Goal: Information Seeking & Learning: Learn about a topic

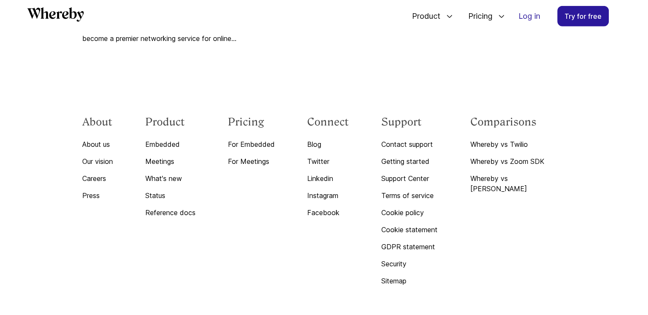
scroll to position [2583, 0]
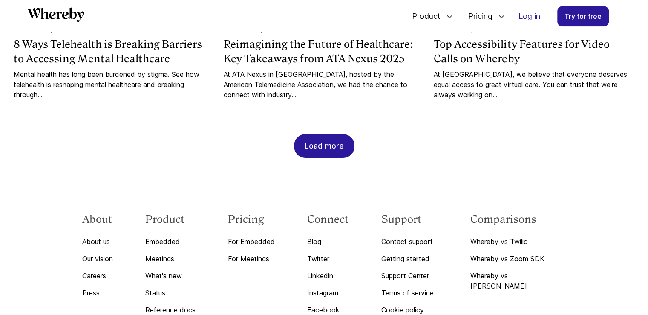
scroll to position [963, 0]
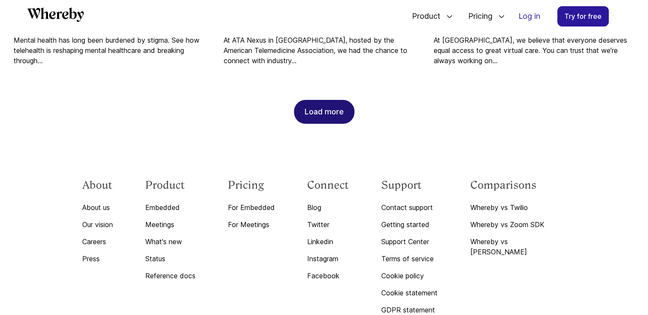
click at [321, 101] on div "Load more" at bounding box center [324, 111] width 39 height 23
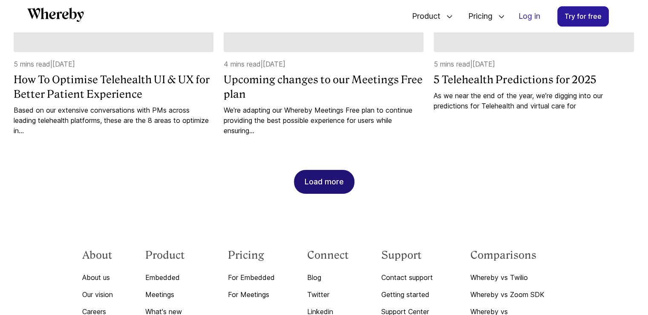
scroll to position [1347, 0]
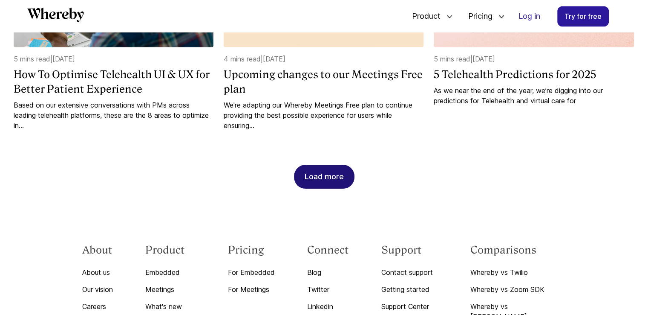
click at [311, 176] on div "Load more" at bounding box center [324, 176] width 39 height 23
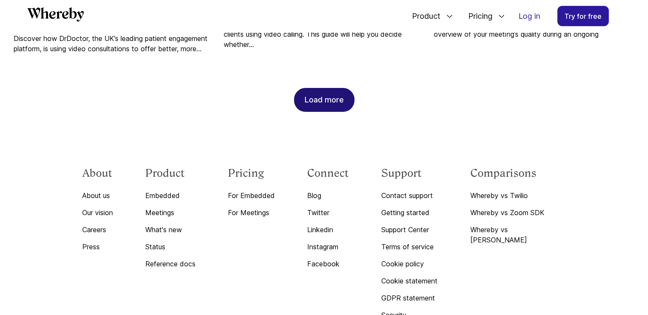
scroll to position [1901, 0]
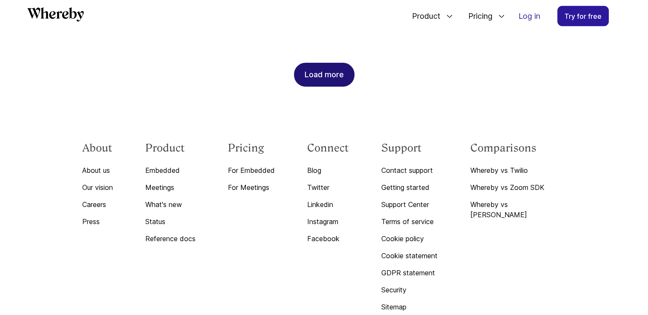
click at [326, 79] on div "Load more" at bounding box center [324, 74] width 39 height 23
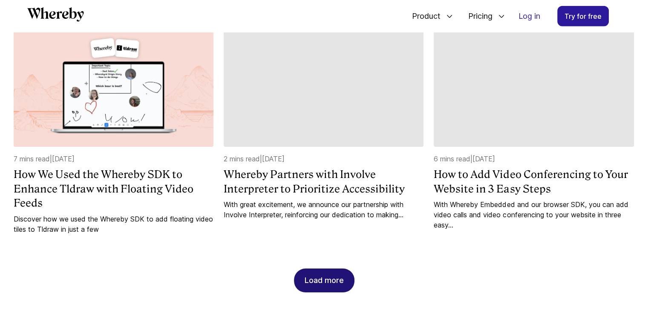
scroll to position [2157, 0]
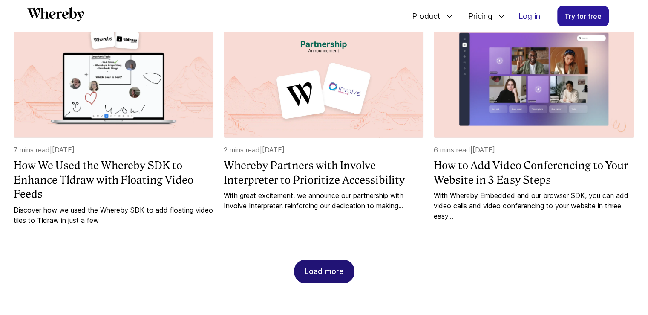
click at [318, 265] on div "Load more" at bounding box center [324, 271] width 39 height 23
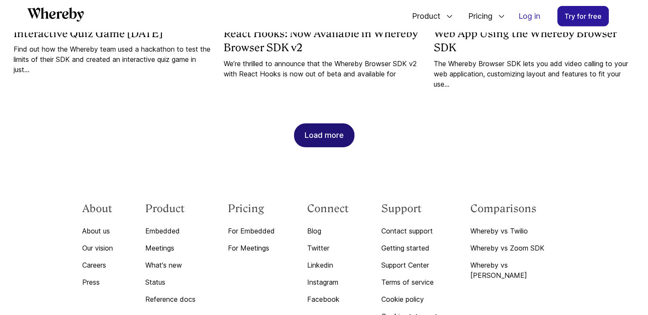
scroll to position [2754, 0]
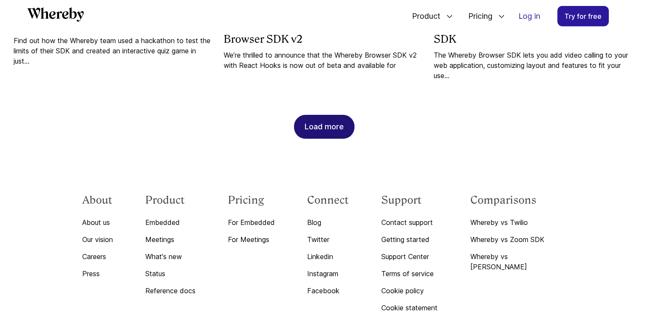
click at [334, 132] on div "Load more" at bounding box center [324, 126] width 39 height 23
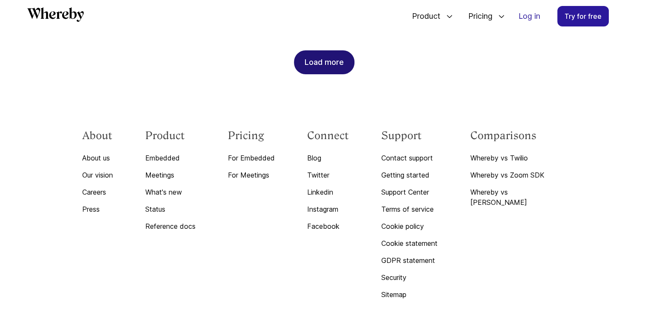
scroll to position [3265, 0]
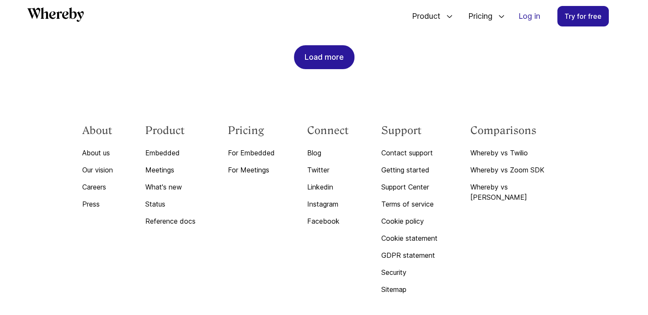
click at [323, 62] on div "Load more" at bounding box center [324, 57] width 39 height 23
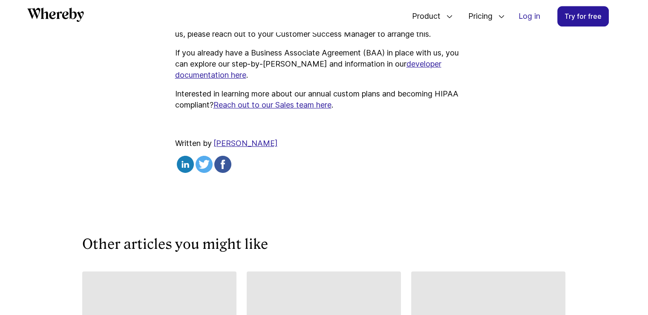
scroll to position [1304, 0]
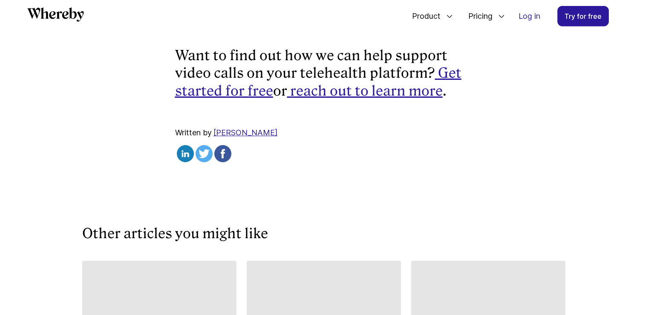
scroll to position [2967, 0]
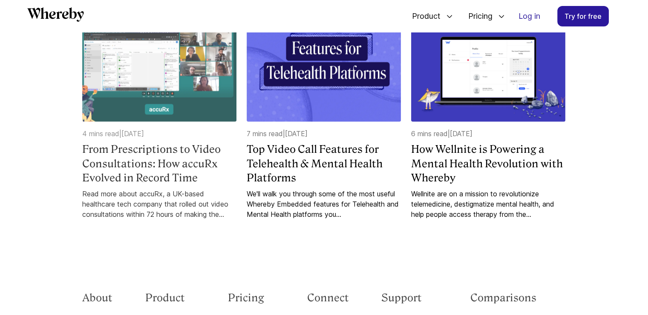
click at [161, 60] on img at bounding box center [159, 63] width 154 height 117
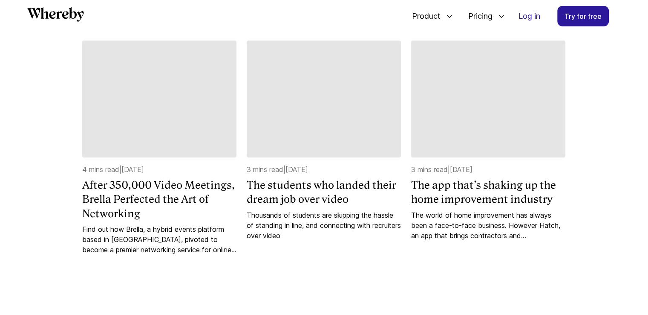
scroll to position [2370, 0]
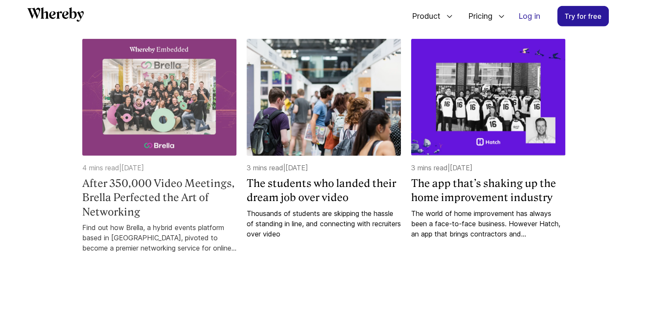
click at [190, 86] on img at bounding box center [159, 97] width 154 height 117
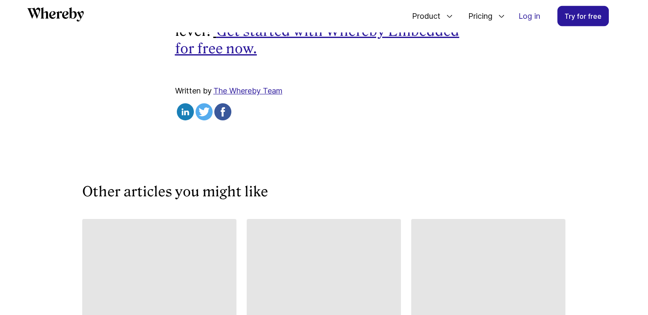
scroll to position [2029, 0]
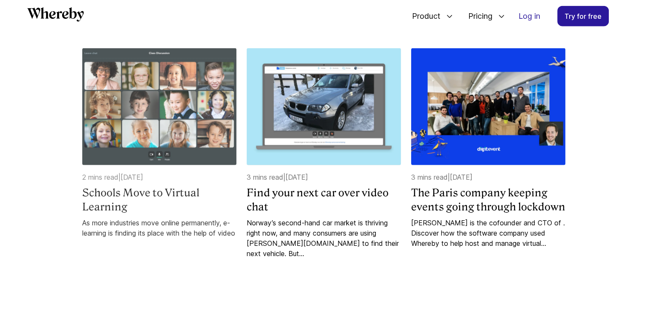
click at [177, 141] on img at bounding box center [159, 106] width 154 height 117
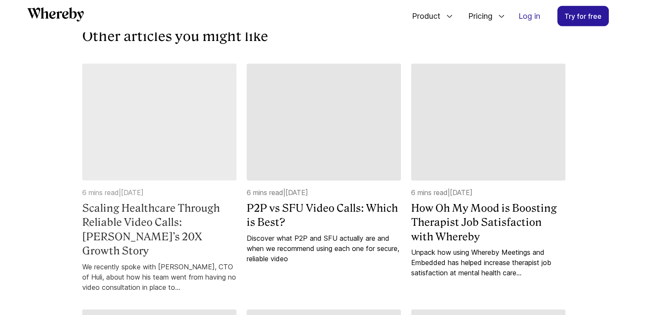
scroll to position [1859, 0]
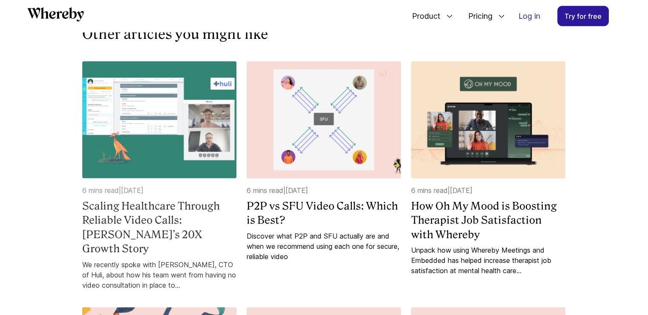
click at [194, 152] on img at bounding box center [159, 119] width 154 height 117
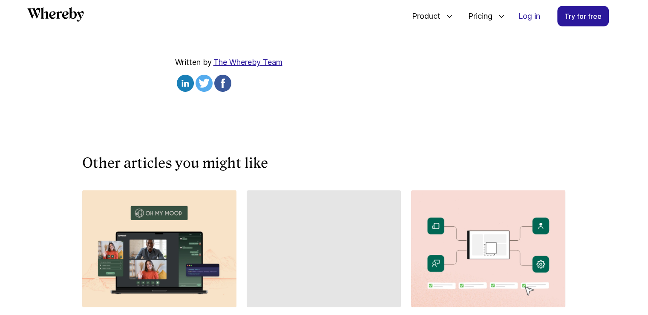
scroll to position [2626, 0]
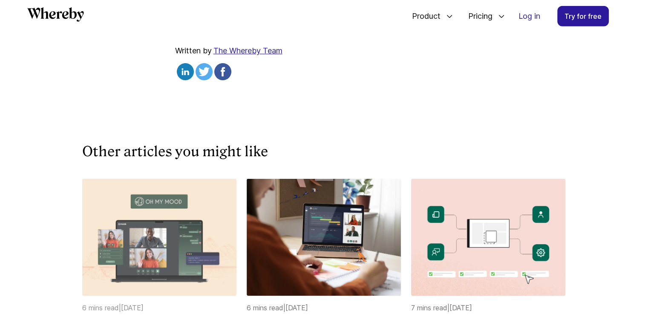
click at [198, 179] on img at bounding box center [159, 237] width 154 height 117
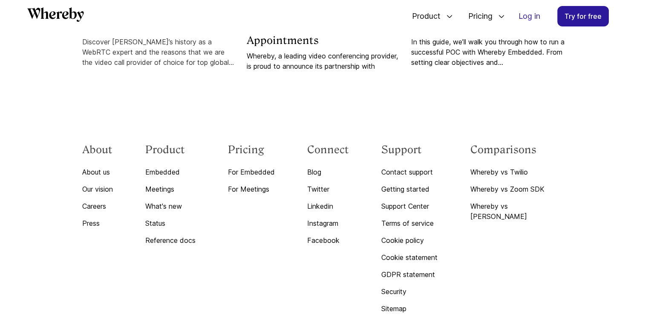
scroll to position [3436, 0]
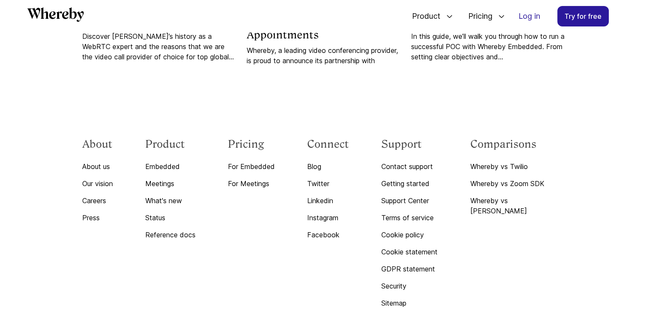
click at [57, 12] on icon "Whereby" at bounding box center [59, 15] width 6 height 7
